Goal: Transaction & Acquisition: Purchase product/service

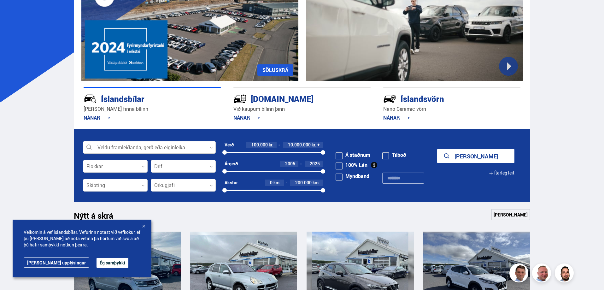
click at [211, 147] on icon at bounding box center [211, 147] width 3 height 3
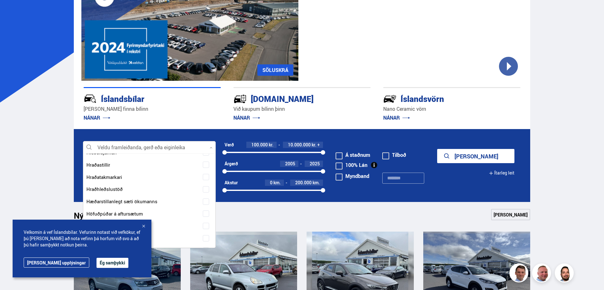
scroll to position [2606, 0]
click at [96, 261] on button "Ég samþykki" at bounding box center [112, 263] width 32 height 10
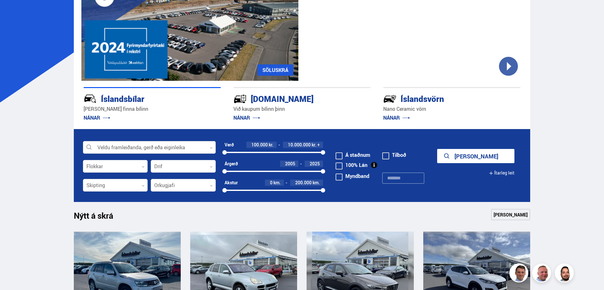
click at [210, 148] on icon at bounding box center [211, 147] width 3 height 3
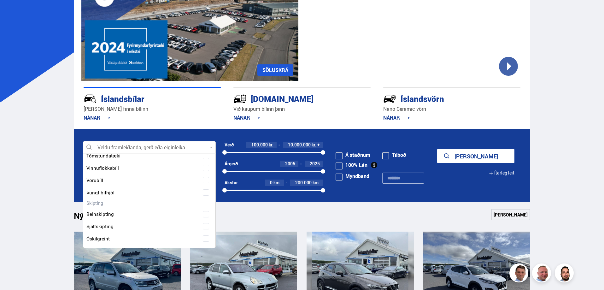
scroll to position [1009, 0]
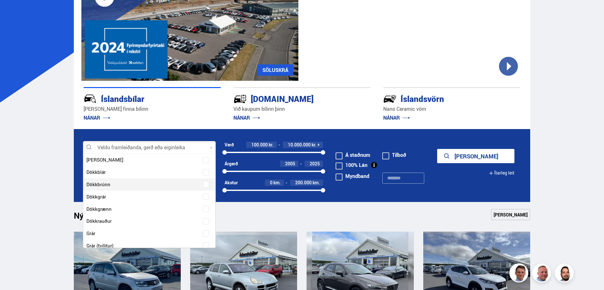
drag, startPoint x: 215, startPoint y: 190, endPoint x: 214, endPoint y: 214, distance: 24.6
click at [214, 214] on div "Hreinsa valið Audi 12 BMW 17 Citroen 1 Dacia 6 Dodge 1 Ducati 1 Fiat 4 Ford 12 …" at bounding box center [149, 200] width 133 height 95
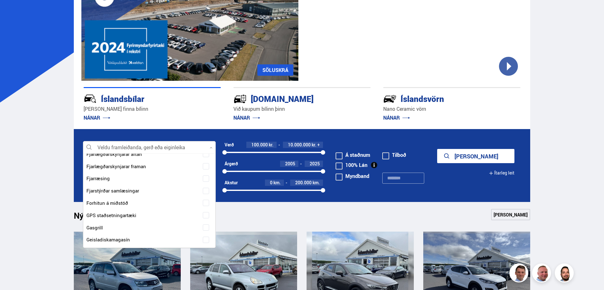
scroll to position [2024, 0]
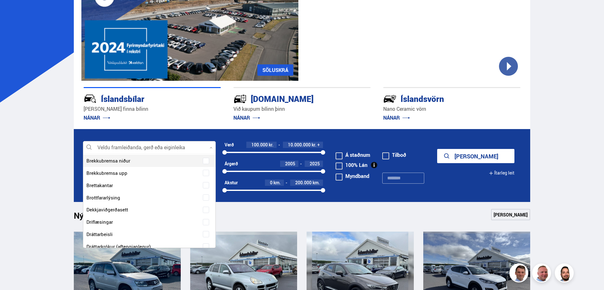
click at [151, 122] on p "NÁNAR" at bounding box center [152, 118] width 137 height 10
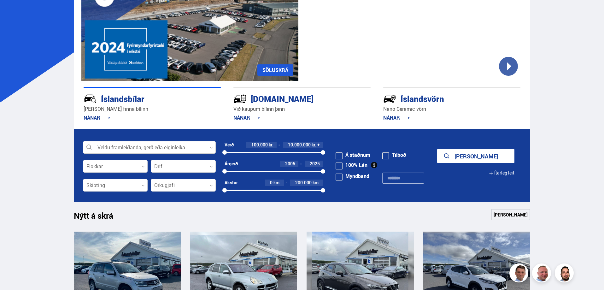
click at [136, 146] on div at bounding box center [149, 147] width 133 height 13
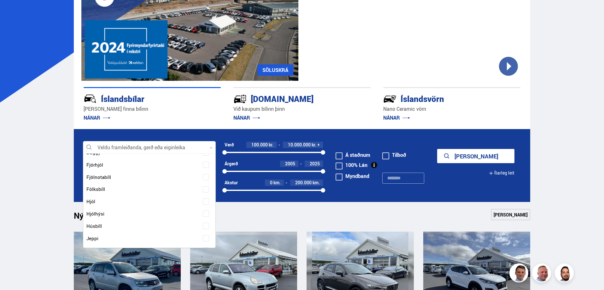
scroll to position [420, 0]
click at [203, 189] on span at bounding box center [206, 190] width 6 height 6
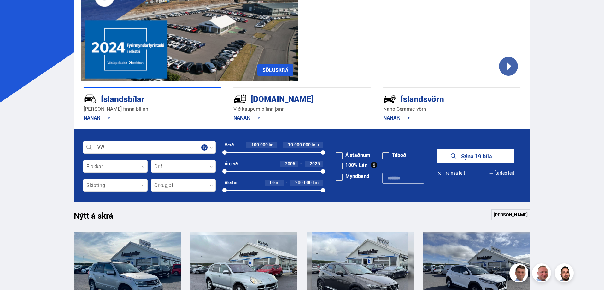
click at [461, 156] on button "Sýna 19 bíla" at bounding box center [475, 156] width 77 height 14
